Goal: Information Seeking & Learning: Learn about a topic

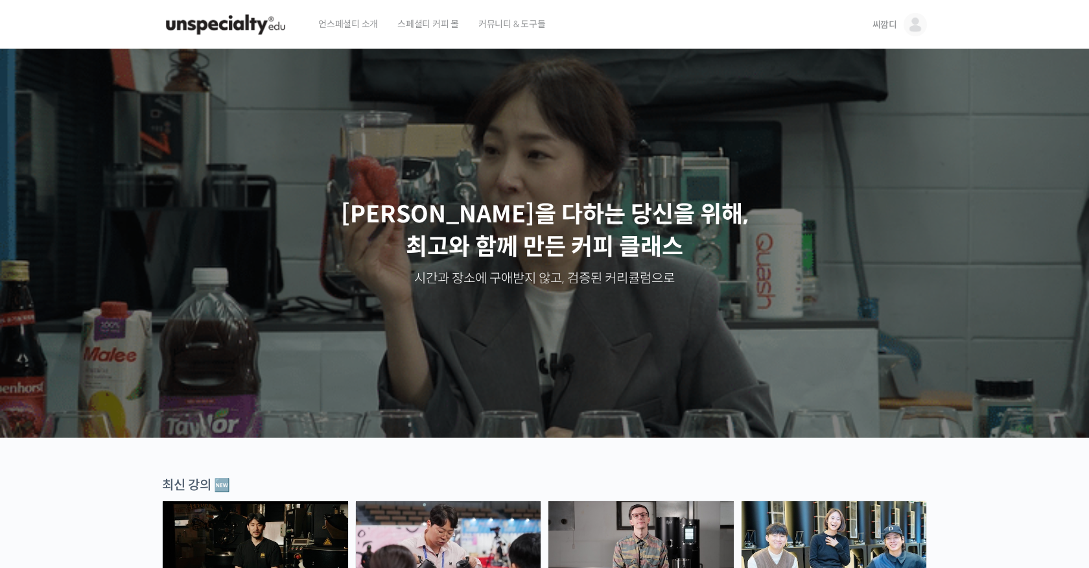
click at [619, 25] on div "언스페셜티 소개 스페셜티 커피 몰 커뮤니티 & 도구들" at bounding box center [584, 24] width 550 height 49
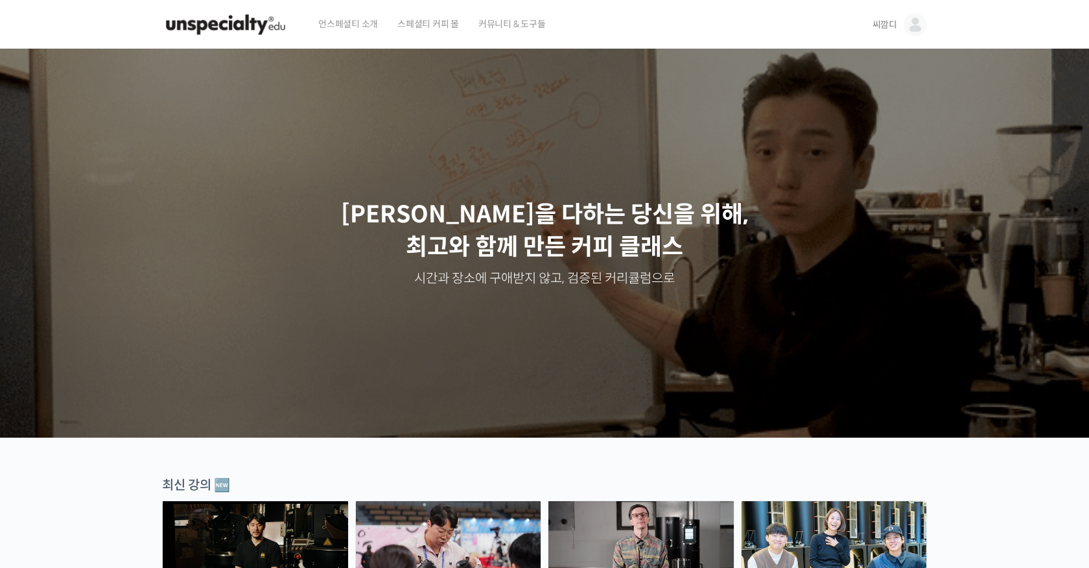
click at [907, 32] on img at bounding box center [915, 24] width 23 height 23
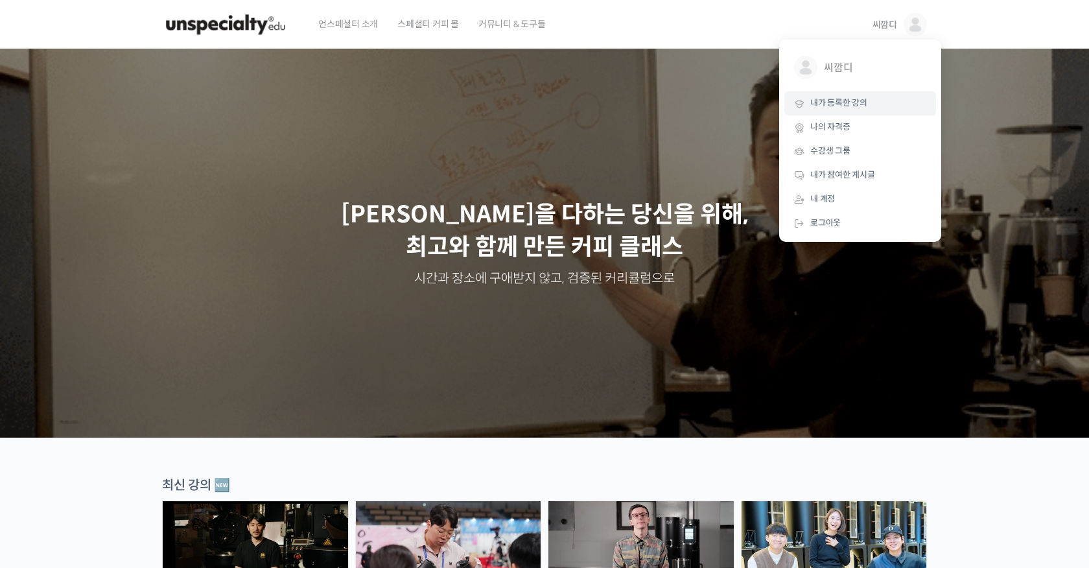
click at [849, 99] on span "내가 등록한 강의" at bounding box center [838, 102] width 57 height 11
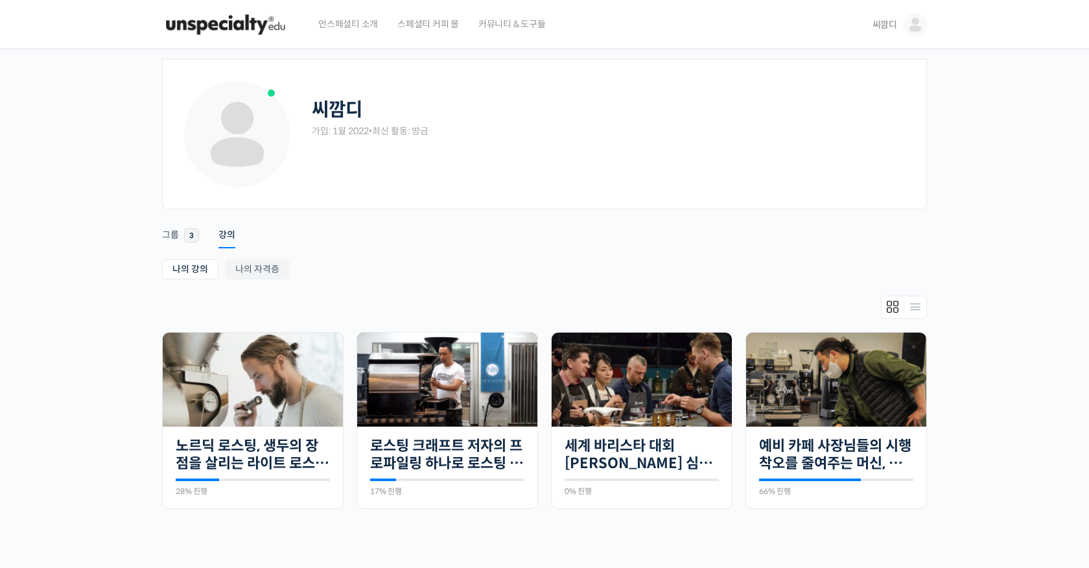
scroll to position [138, 0]
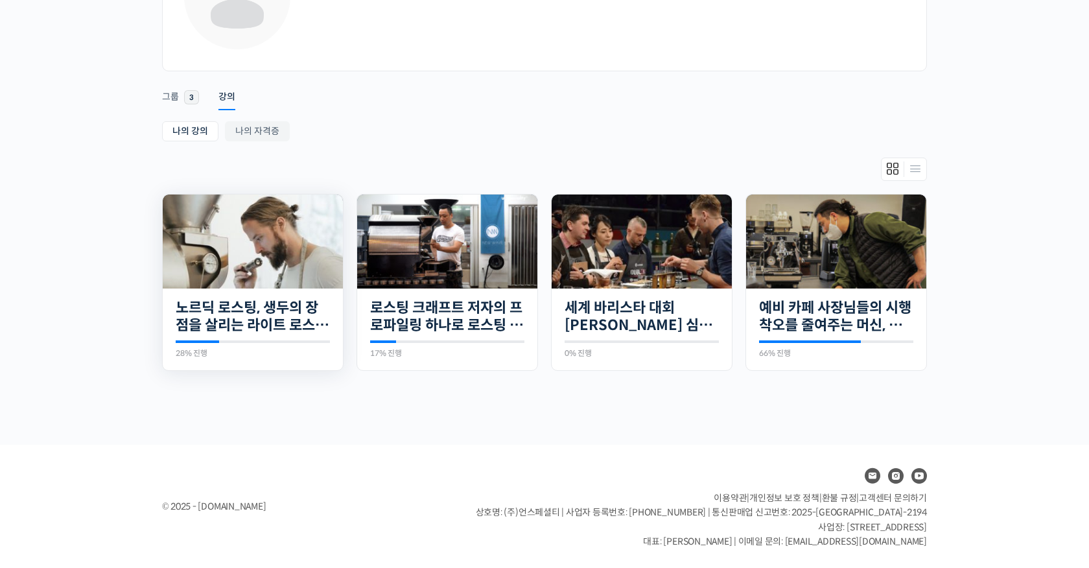
click at [273, 259] on img at bounding box center [253, 241] width 180 height 94
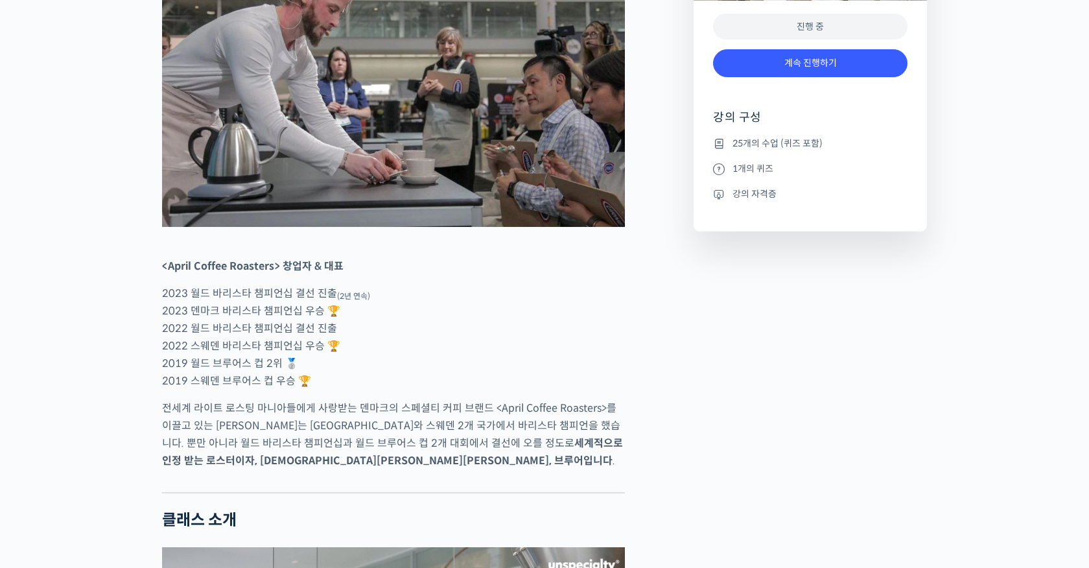
scroll to position [1028, 0]
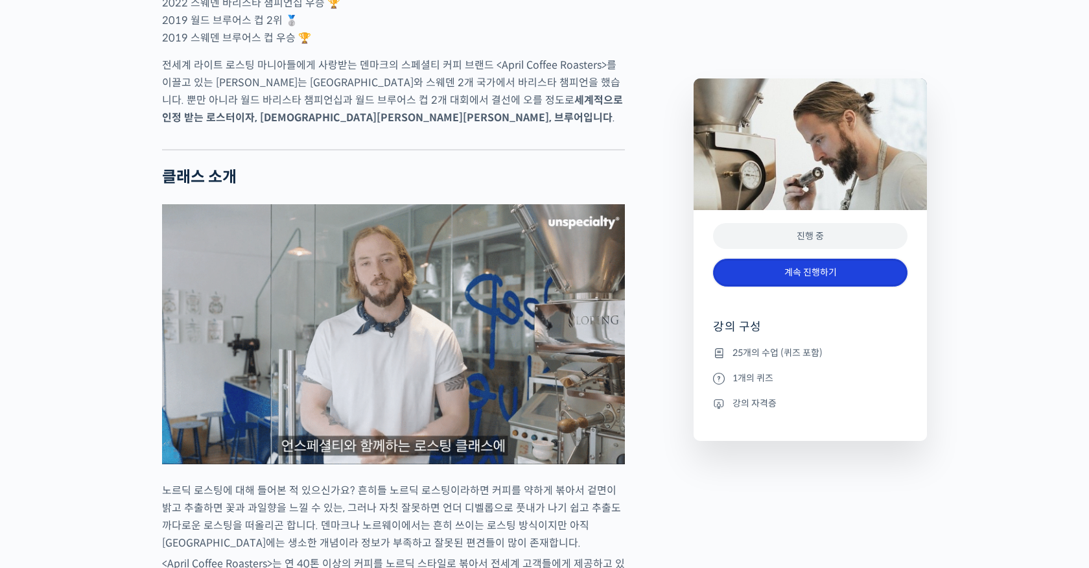
click at [797, 270] on link "계속 진행하기" at bounding box center [810, 273] width 194 height 28
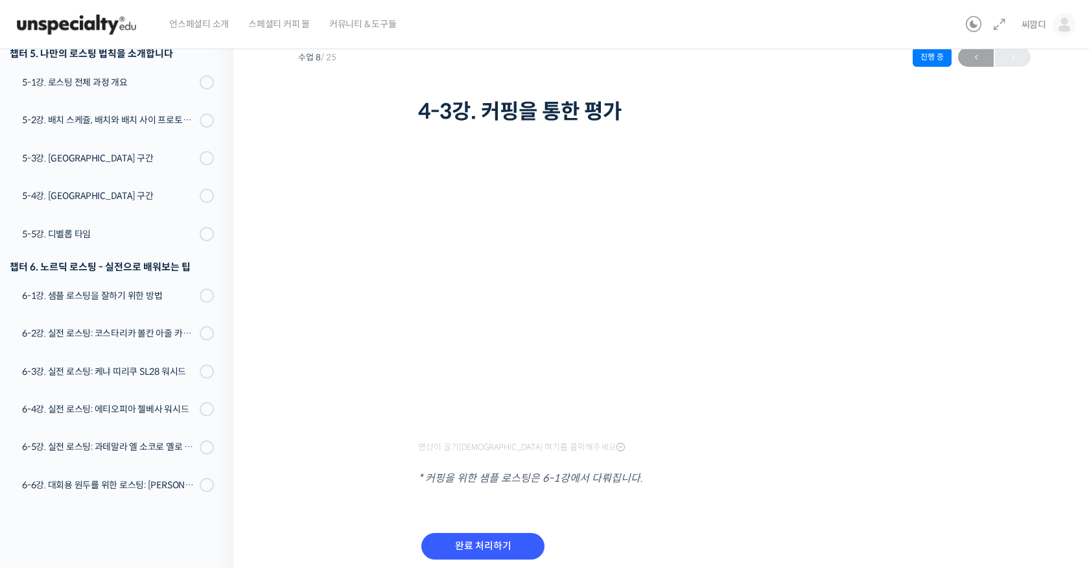
scroll to position [51, 0]
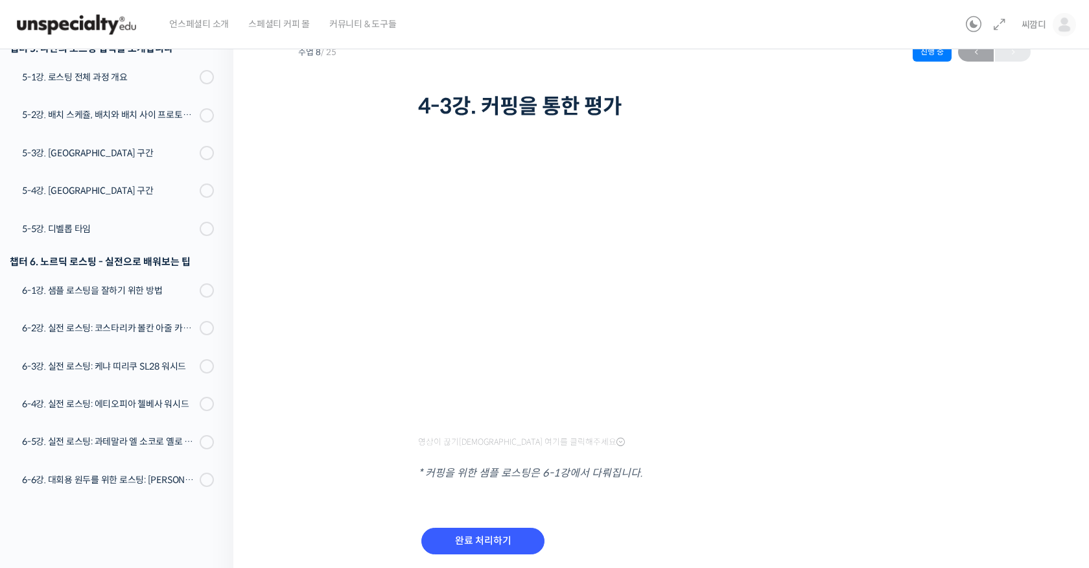
click at [831, 457] on div at bounding box center [664, 457] width 493 height 13
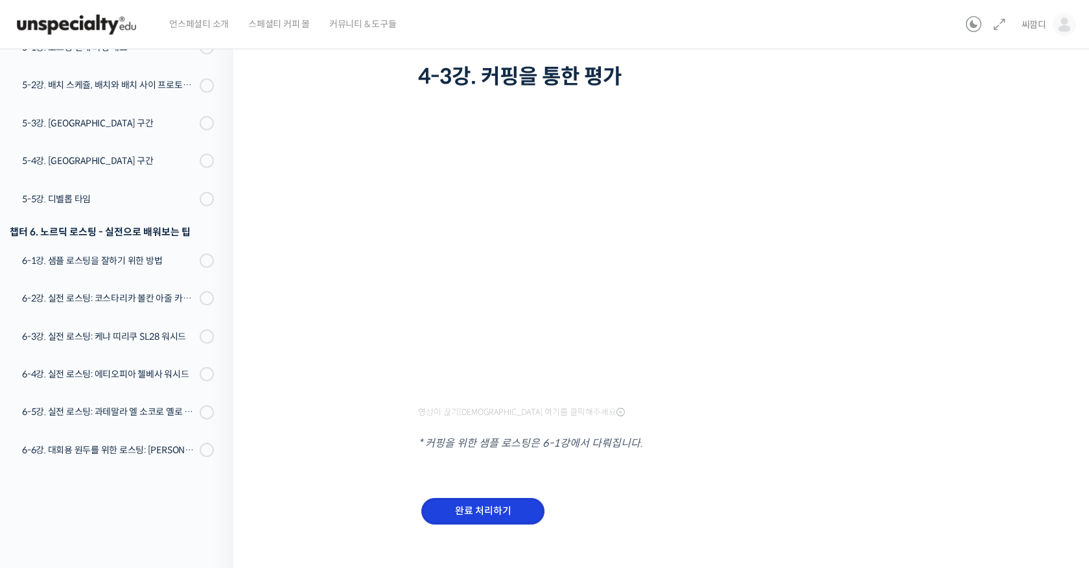
click at [515, 512] on input "완료 처리하기" at bounding box center [482, 511] width 123 height 27
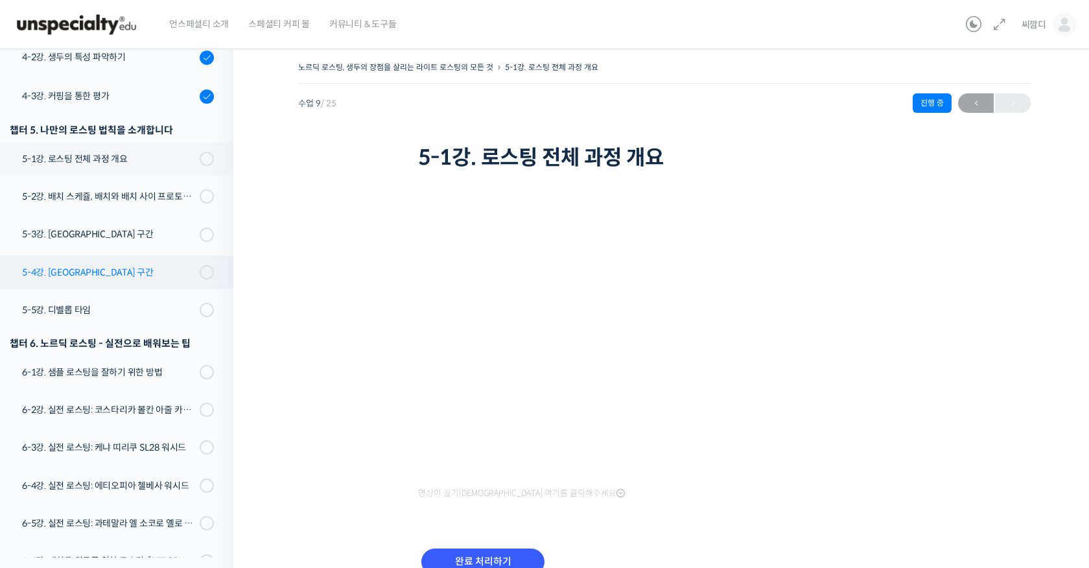
scroll to position [489, 0]
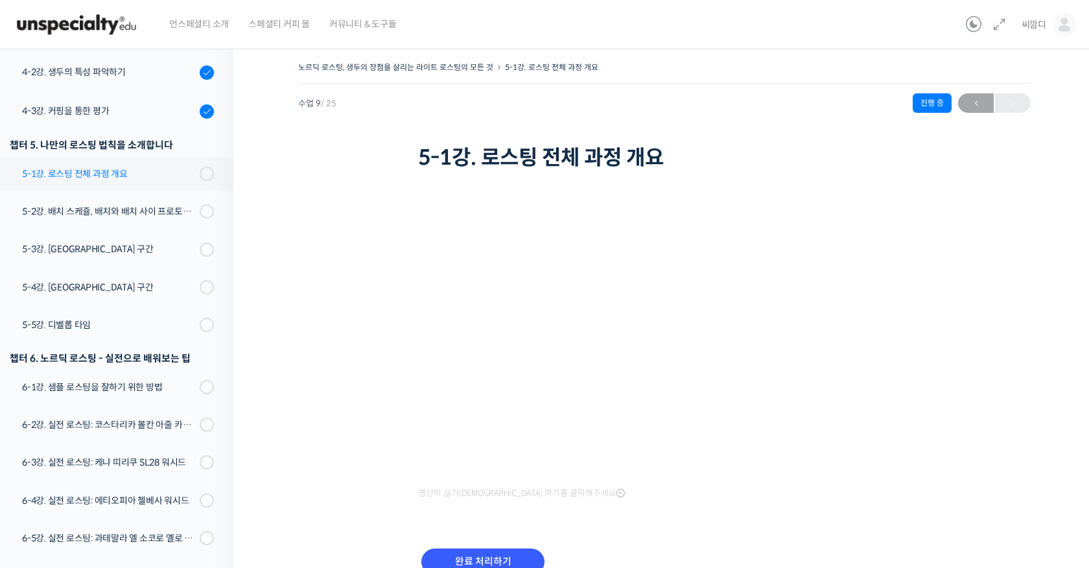
click at [128, 178] on div "5-1강. 로스팅 전체 과정 개요" at bounding box center [109, 174] width 174 height 14
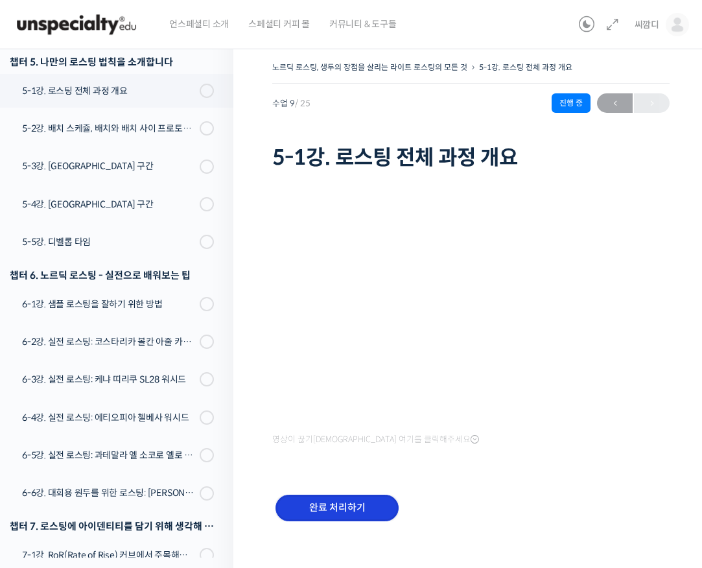
click at [332, 498] on input "완료 처리하기" at bounding box center [337, 508] width 123 height 27
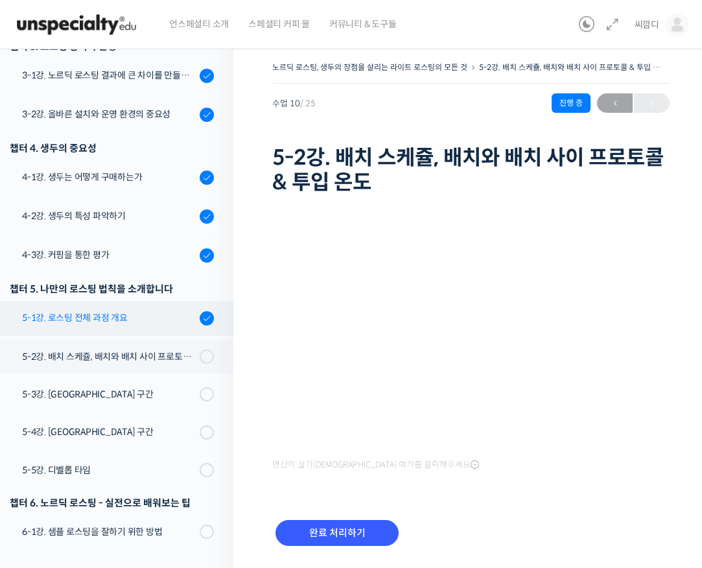
scroll to position [350, 0]
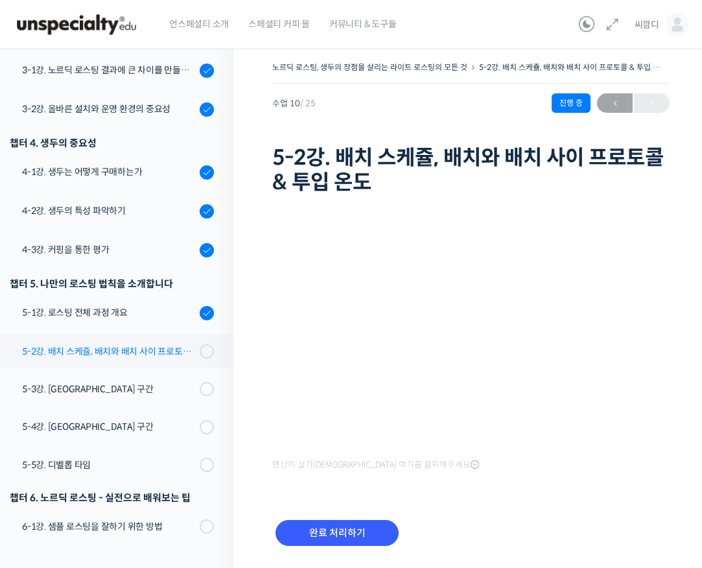
click at [128, 356] on div "5-2강. 배치 스케쥴, 배치와 배치 사이 프로토콜 & 투입 온도" at bounding box center [109, 351] width 174 height 14
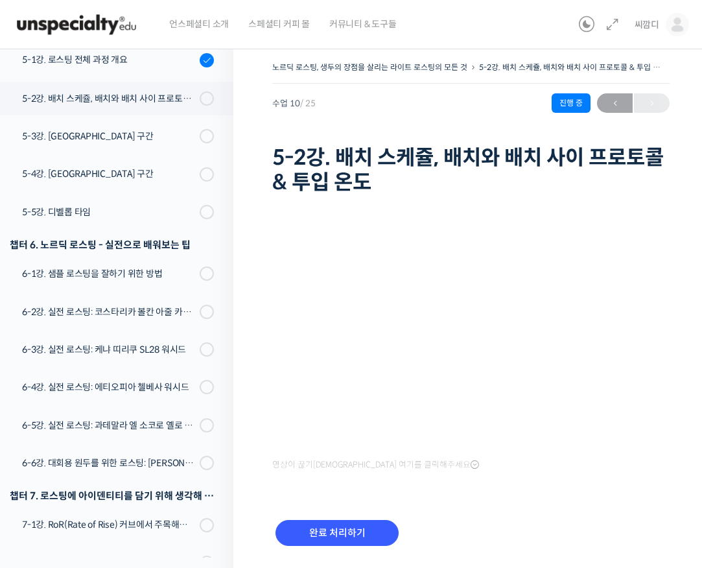
scroll to position [635, 0]
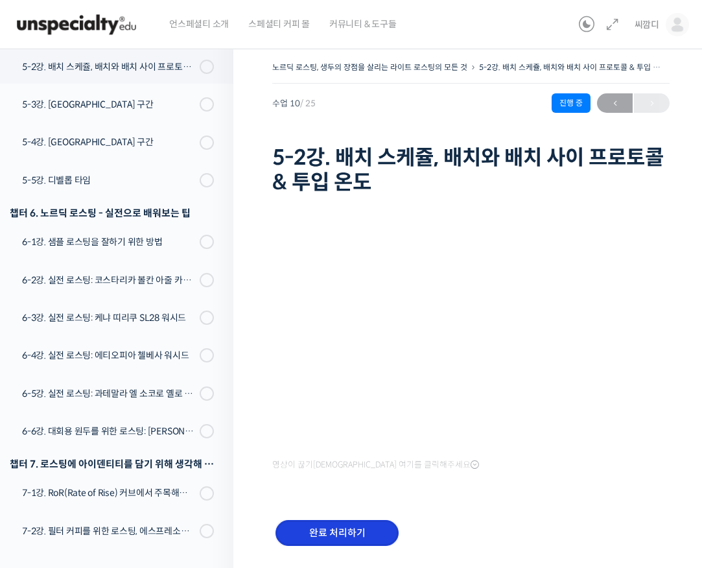
click at [343, 523] on input "완료 처리하기" at bounding box center [337, 533] width 123 height 27
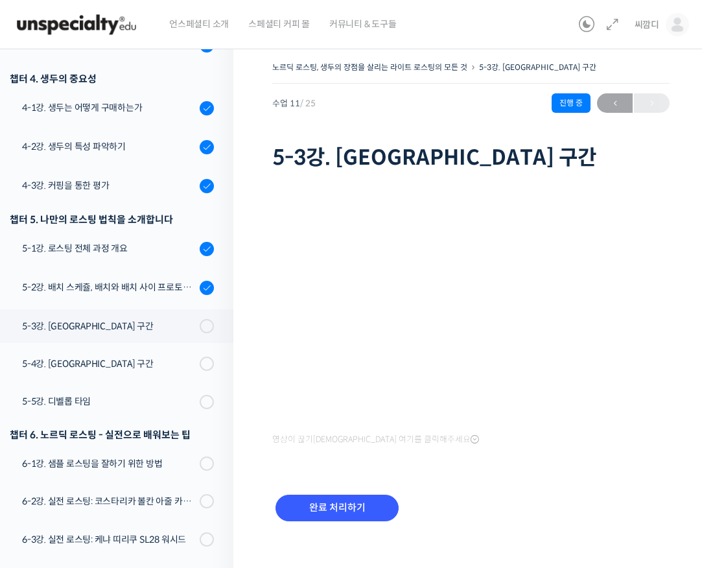
scroll to position [399, 0]
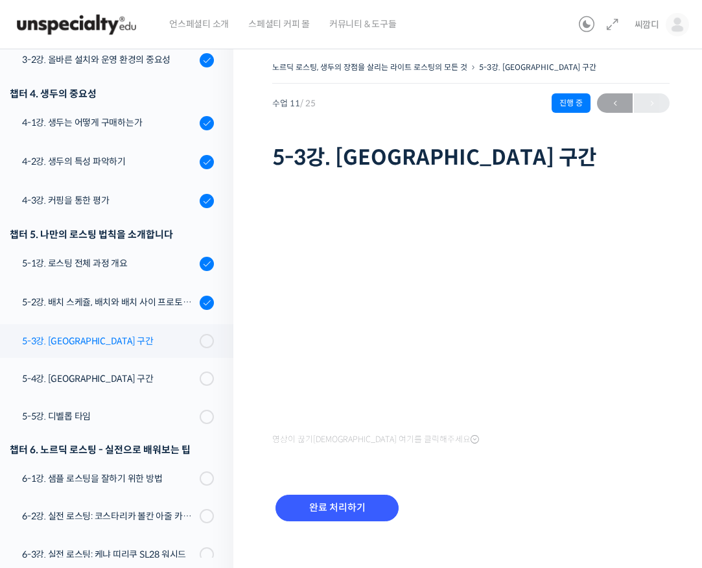
click at [141, 347] on div "5-3강. [GEOGRAPHIC_DATA] 구간" at bounding box center [109, 341] width 174 height 14
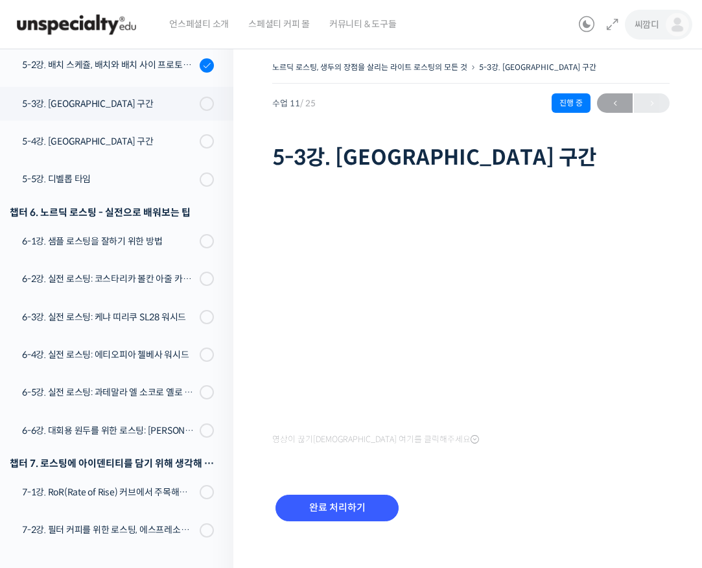
scroll to position [674, 0]
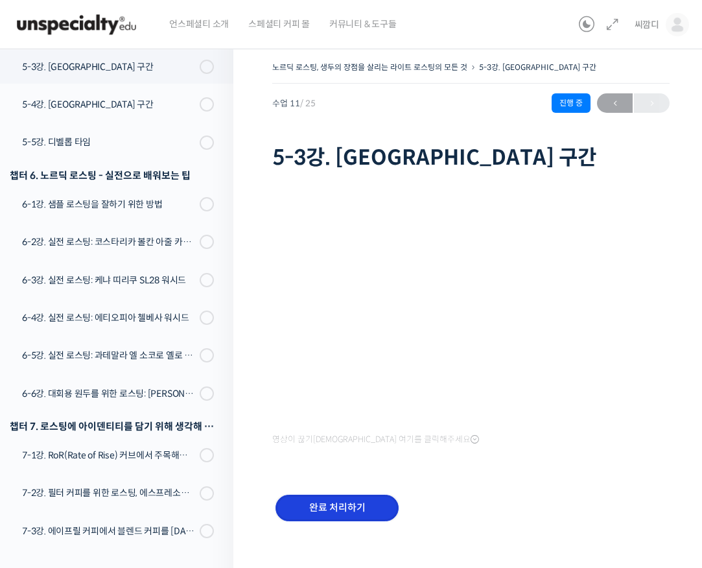
click at [351, 513] on input "완료 처리하기" at bounding box center [337, 508] width 123 height 27
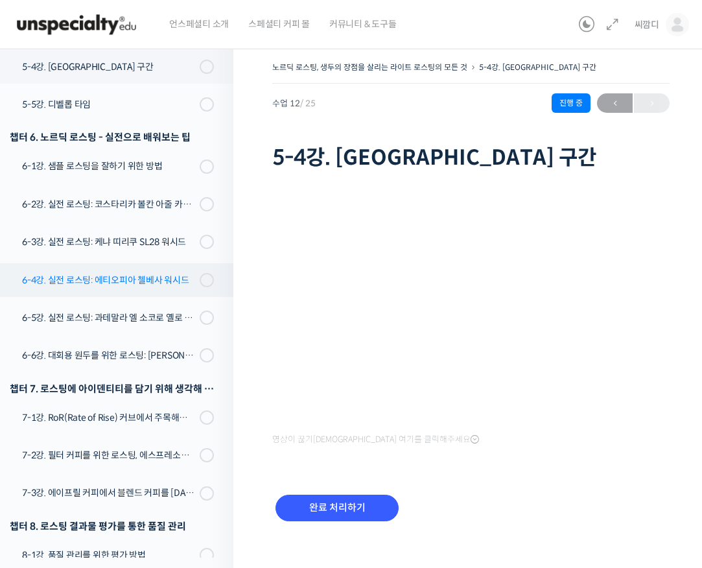
scroll to position [554, 0]
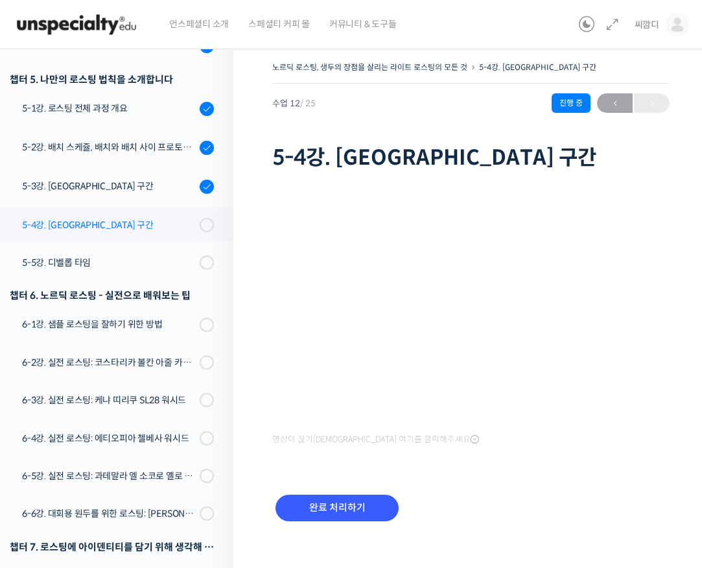
click at [167, 219] on div "5-4강. [GEOGRAPHIC_DATA] 구간" at bounding box center [109, 225] width 174 height 14
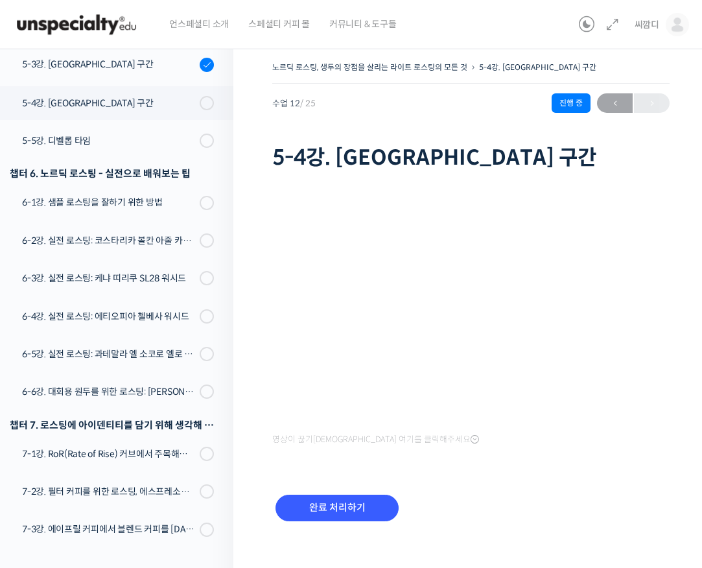
scroll to position [713, 0]
